Goal: Task Accomplishment & Management: Complete application form

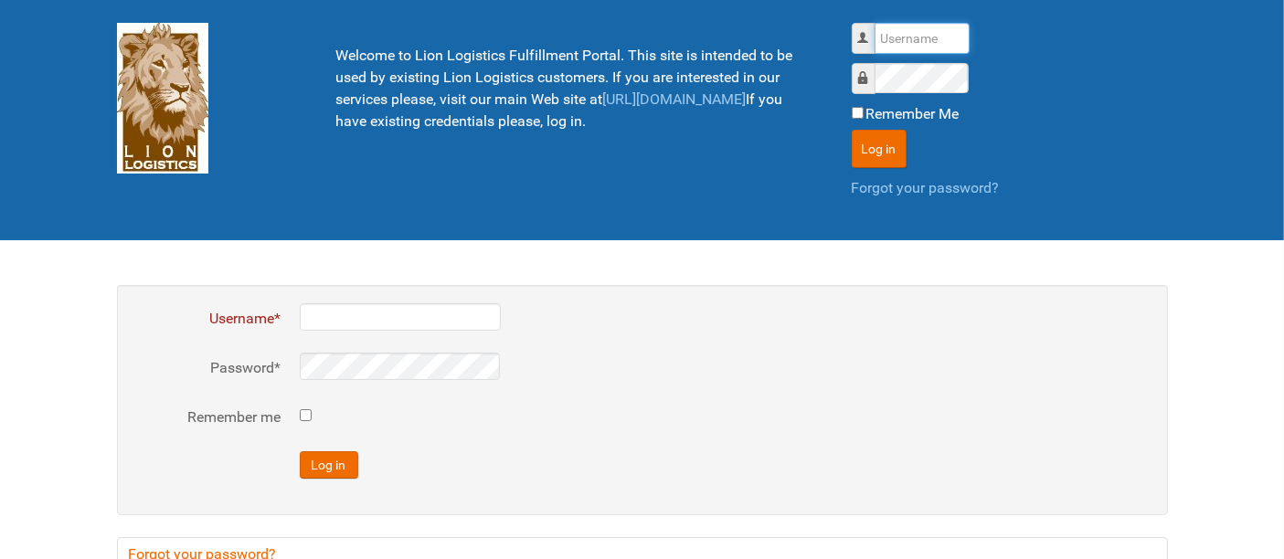
click at [911, 29] on input "Username" at bounding box center [922, 38] width 95 height 31
type input "al"
click at [852, 130] on button "Log in" at bounding box center [879, 149] width 55 height 38
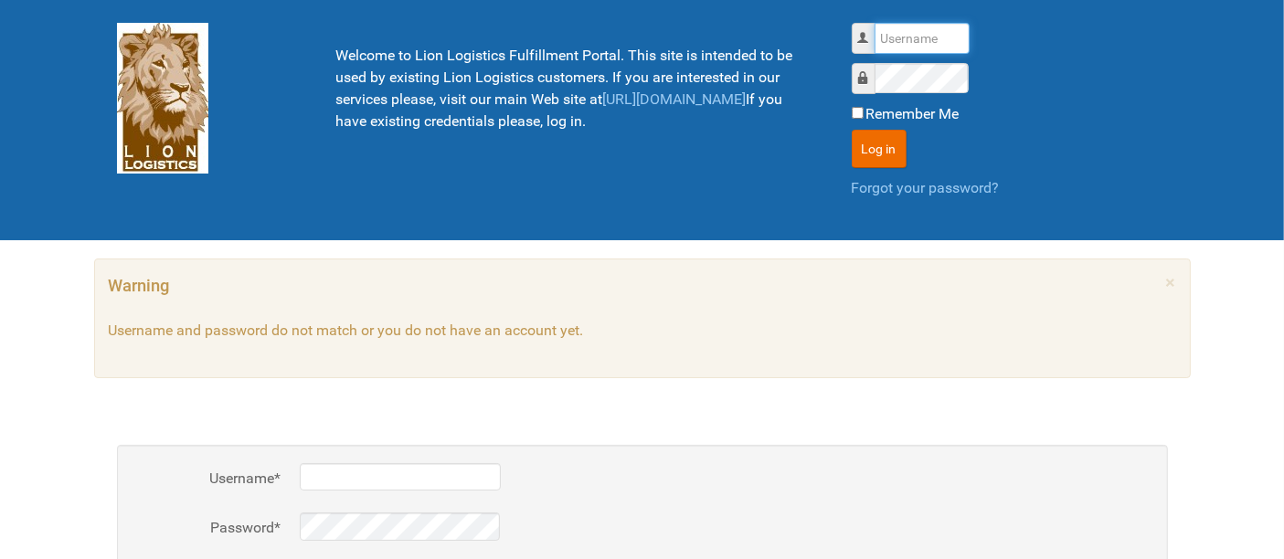
click at [906, 33] on input "Username" at bounding box center [922, 38] width 95 height 31
type input "al"
click at [852, 130] on button "Log in" at bounding box center [879, 149] width 55 height 38
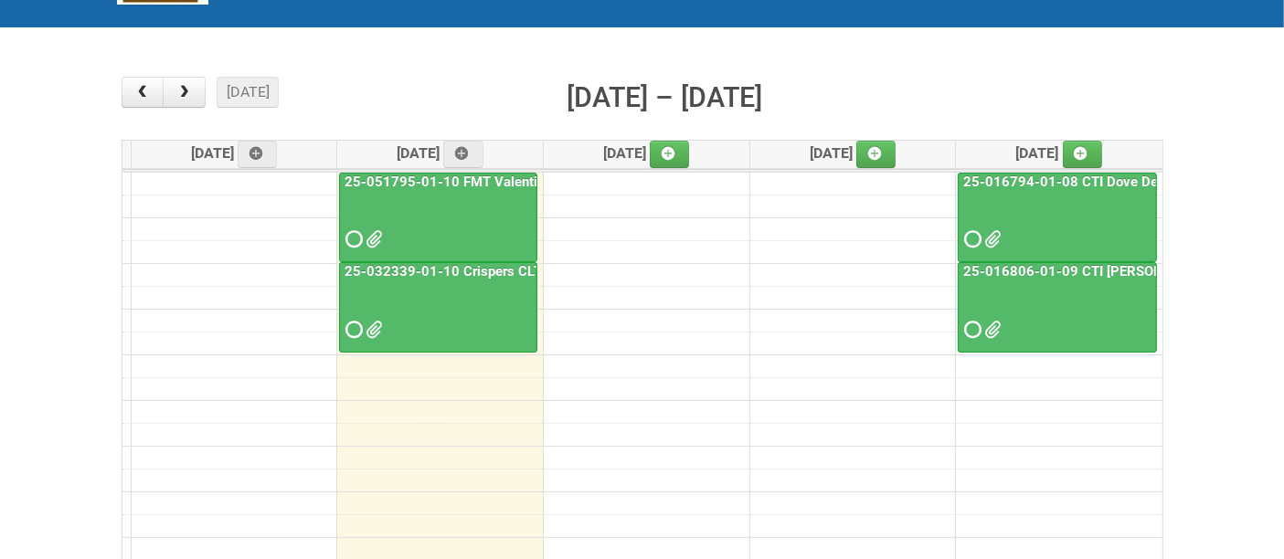
scroll to position [203, 0]
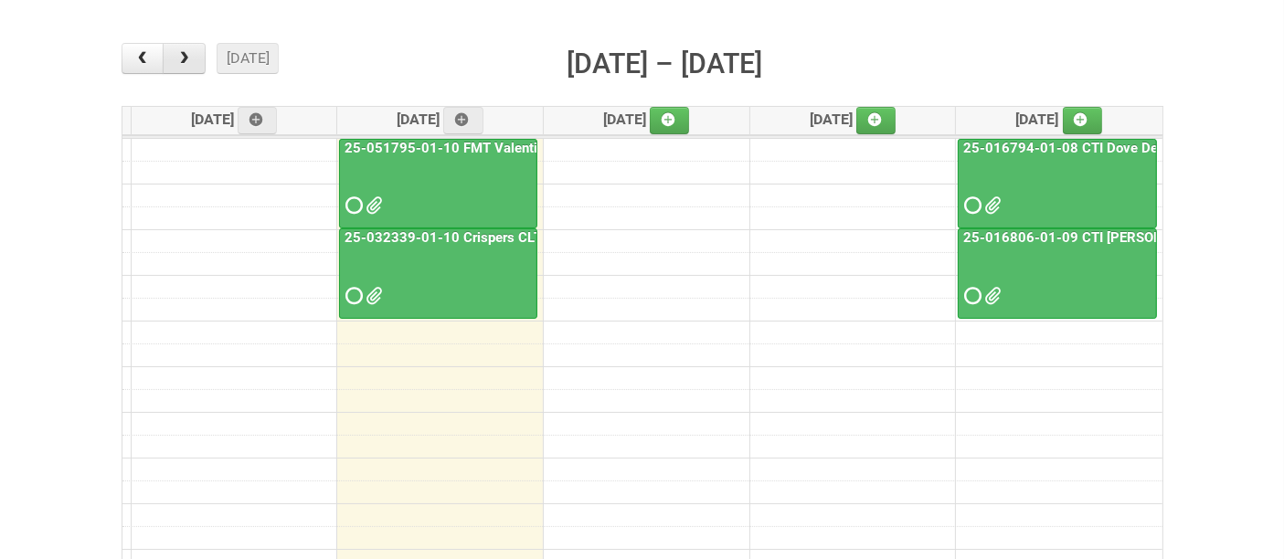
click at [186, 54] on span "button" at bounding box center [184, 58] width 17 height 15
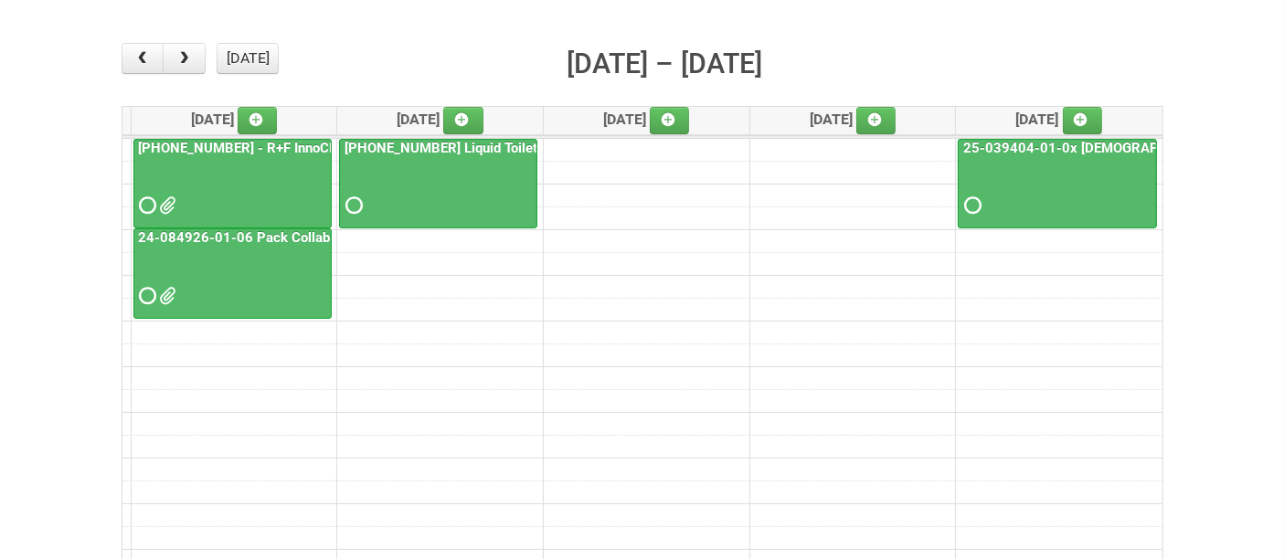
click at [1079, 194] on div at bounding box center [1058, 189] width 196 height 59
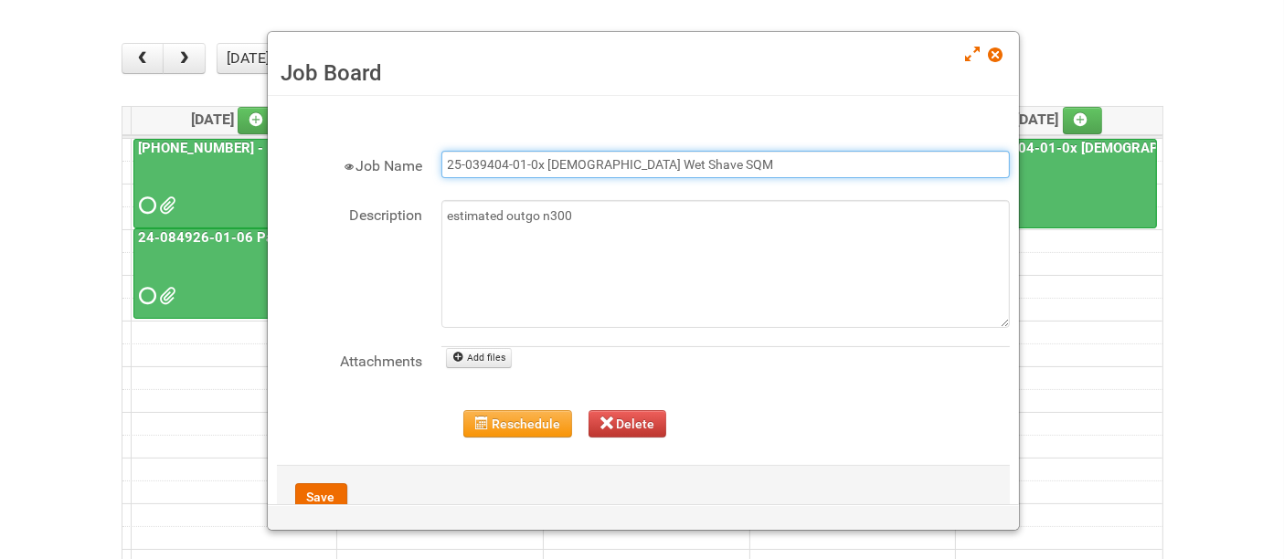
click at [542, 155] on input "25-039404-01-0x [DEMOGRAPHIC_DATA] Wet Shave SQM" at bounding box center [726, 164] width 569 height 27
type input "25-039404-01-02 [DEMOGRAPHIC_DATA] Wet Shave SQM"
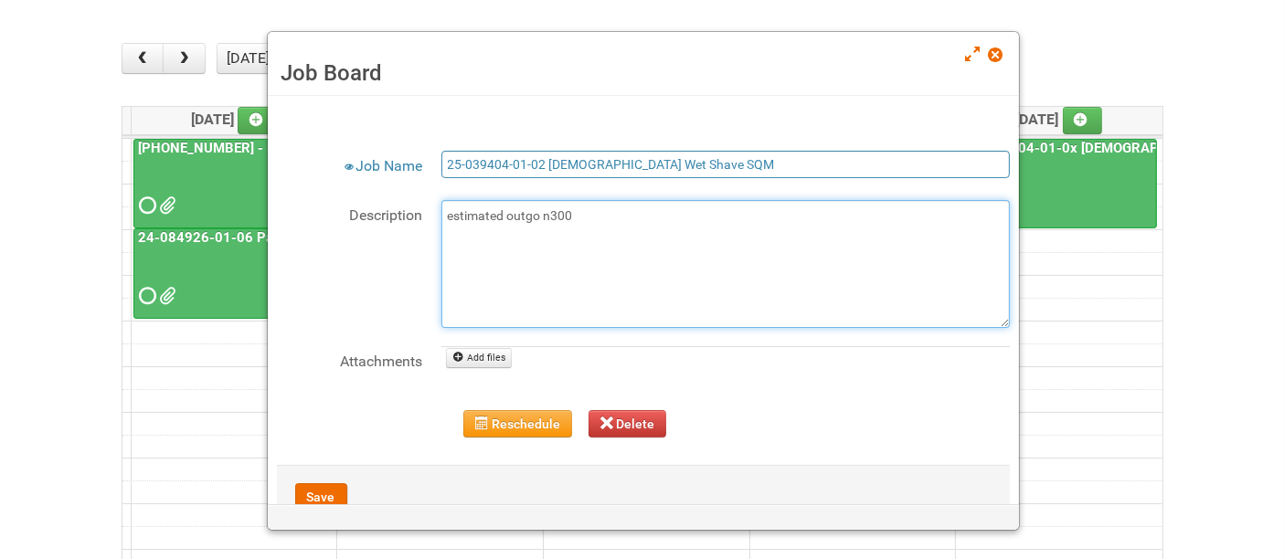
click at [531, 234] on textarea "estimated outgo n300" at bounding box center [726, 264] width 569 height 128
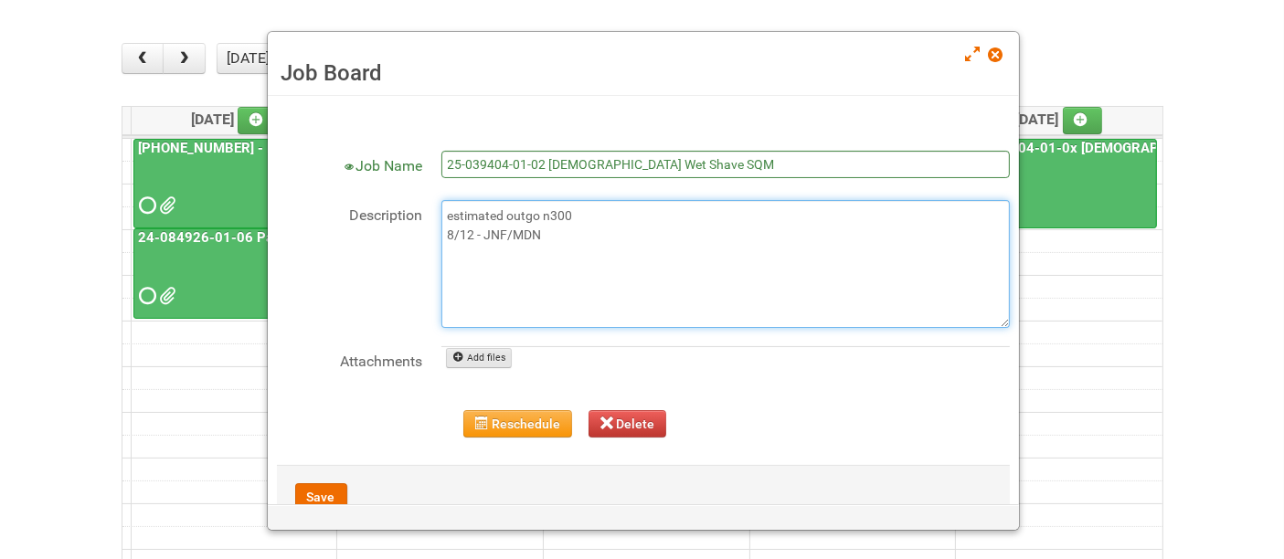
type textarea "estimated outgo n300 8/12 - JNF/MDN"
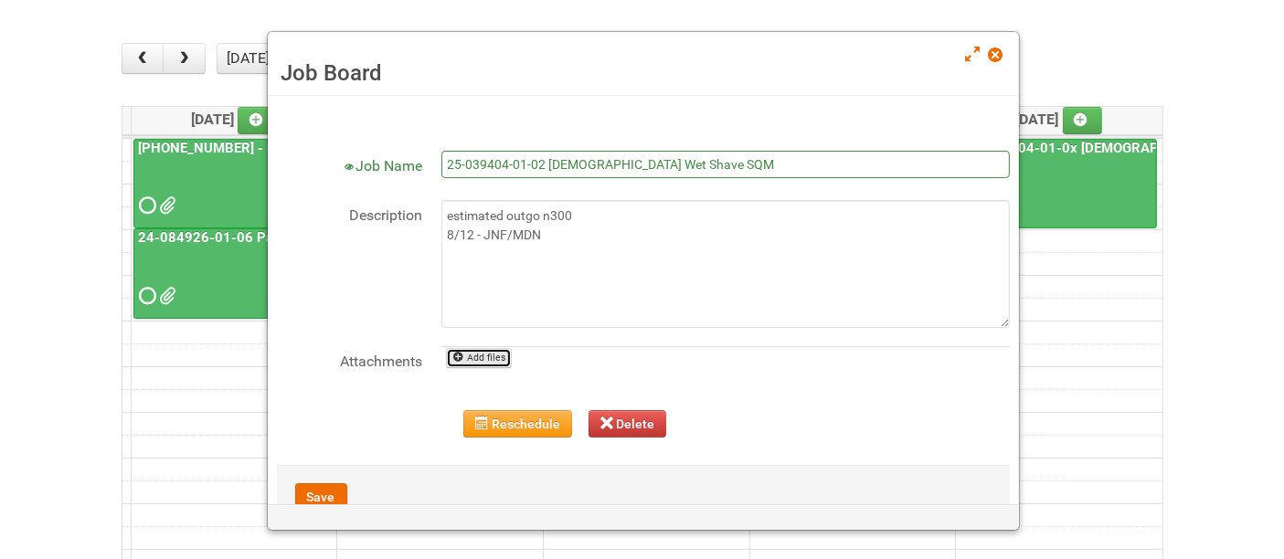
click at [483, 355] on link "Add files" at bounding box center [479, 358] width 67 height 20
type input "C:\fakepath\JNF 25-039404-01-02.DOC"
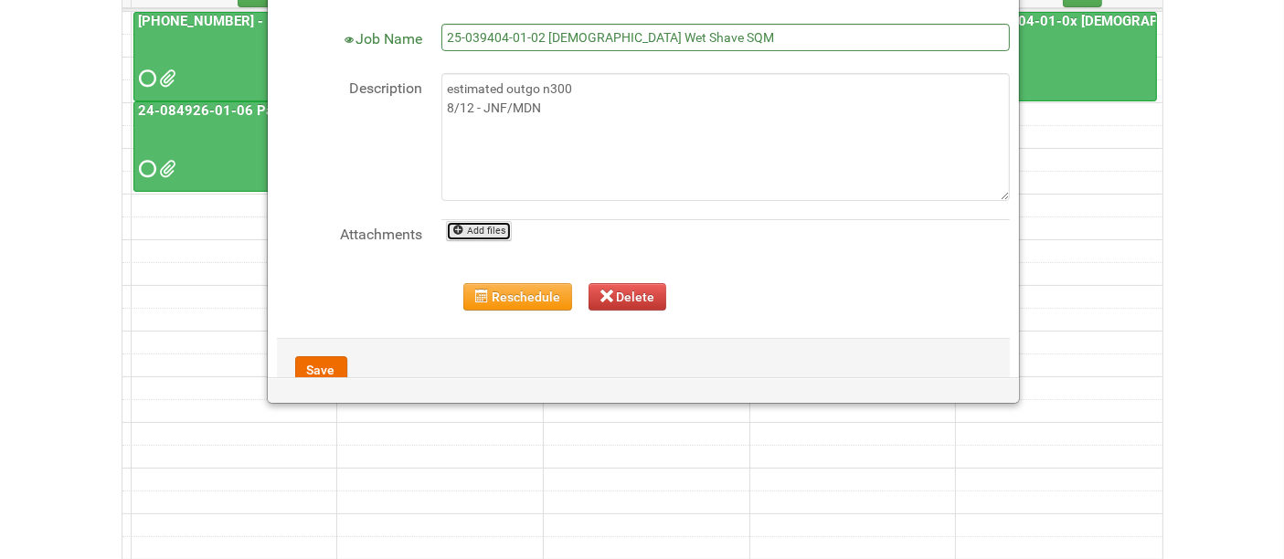
scroll to position [240, 0]
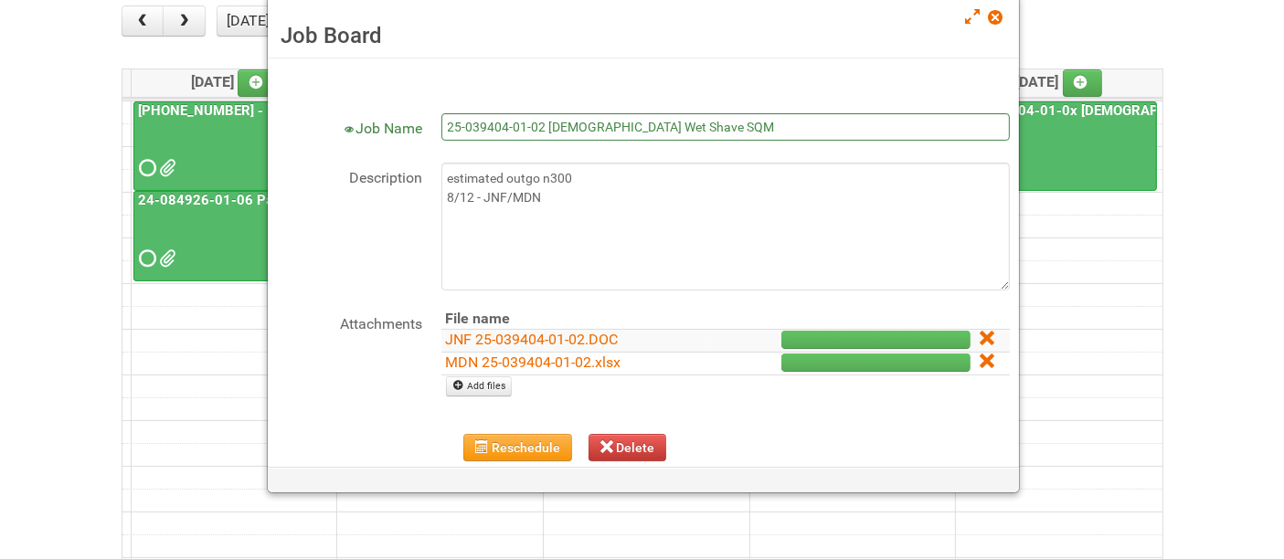
click at [306, 353] on div "Attachments File name JNF 25-039404-01-02.DOC MDN 25-039404-01-02.xlsx Add files" at bounding box center [643, 362] width 733 height 107
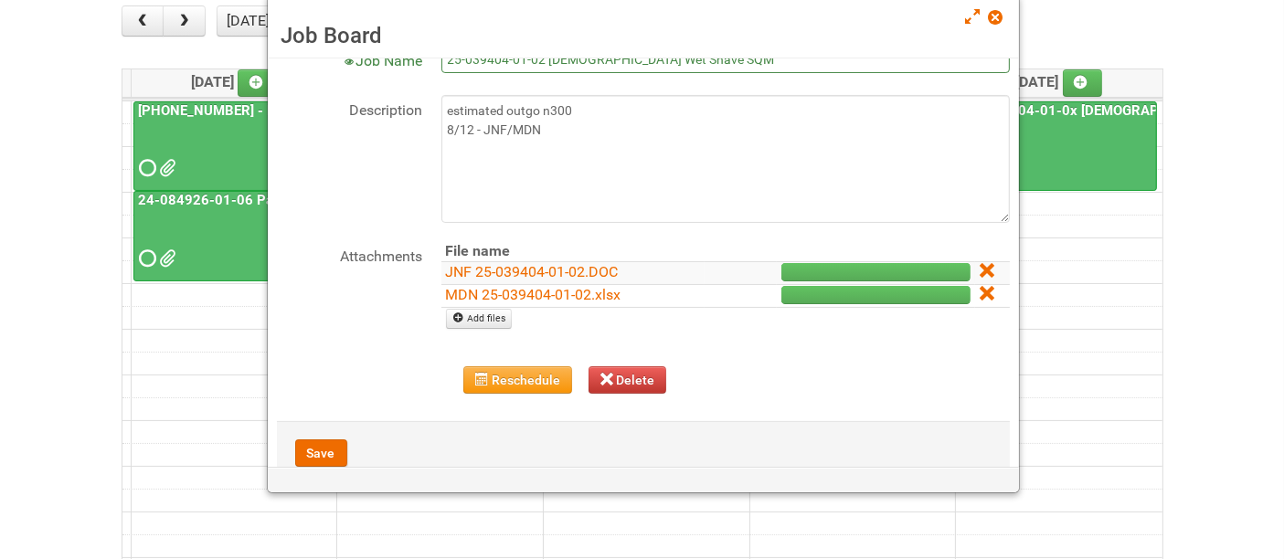
scroll to position [112, 0]
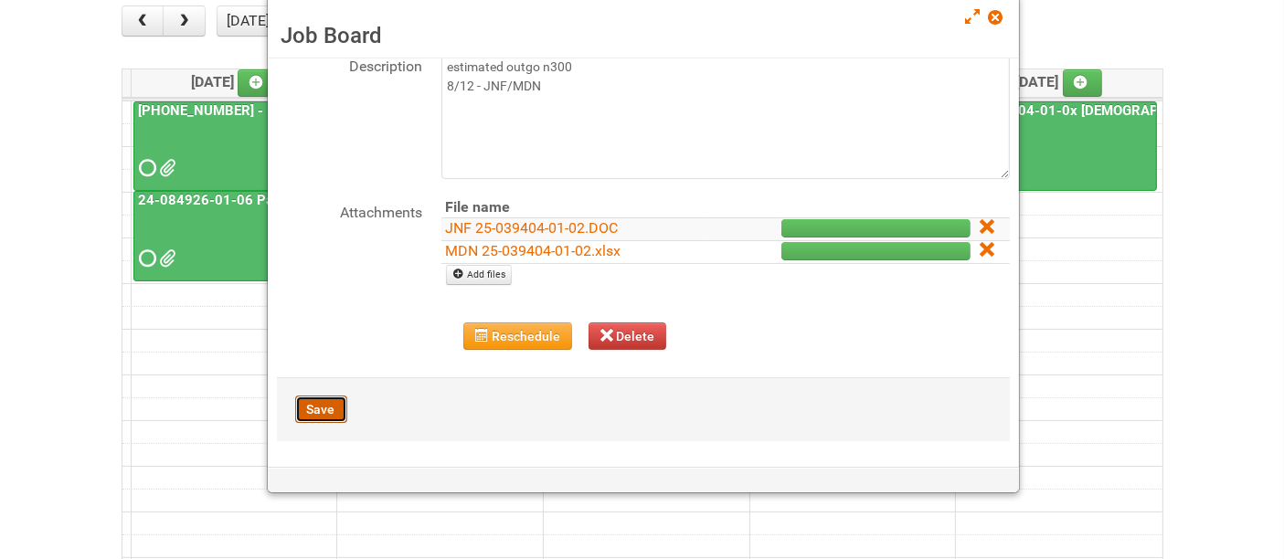
click at [323, 405] on button "Save" at bounding box center [321, 409] width 52 height 27
